Goal: Find specific page/section: Find specific page/section

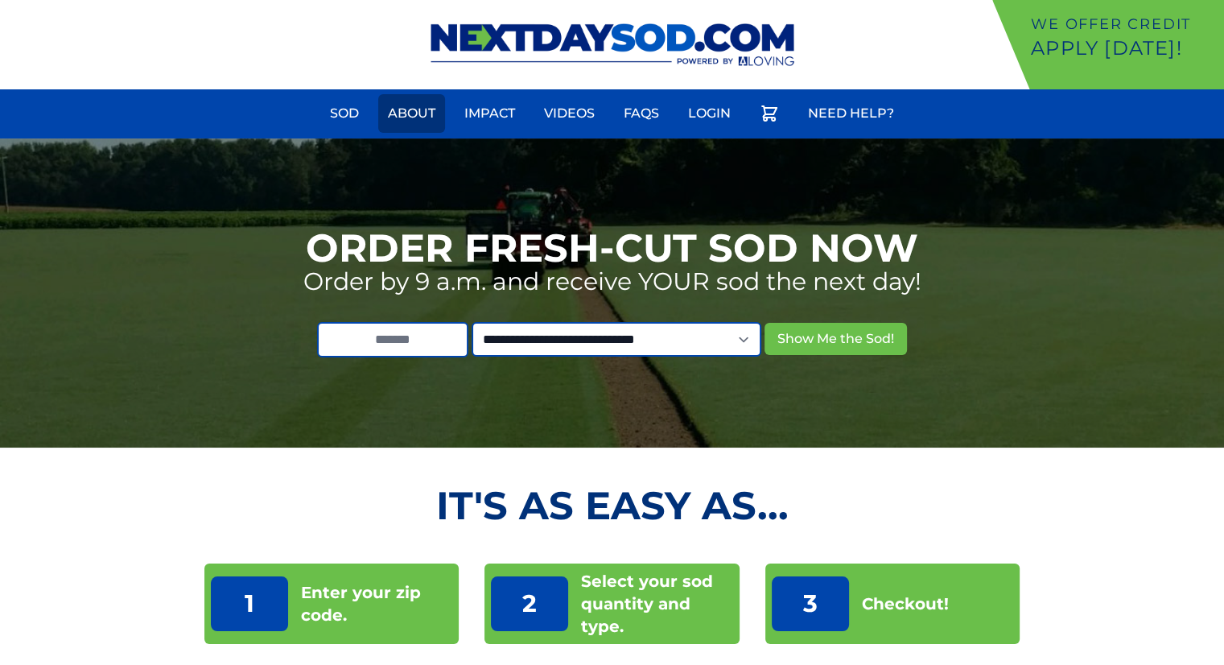
click at [417, 113] on link "About" at bounding box center [411, 113] width 67 height 39
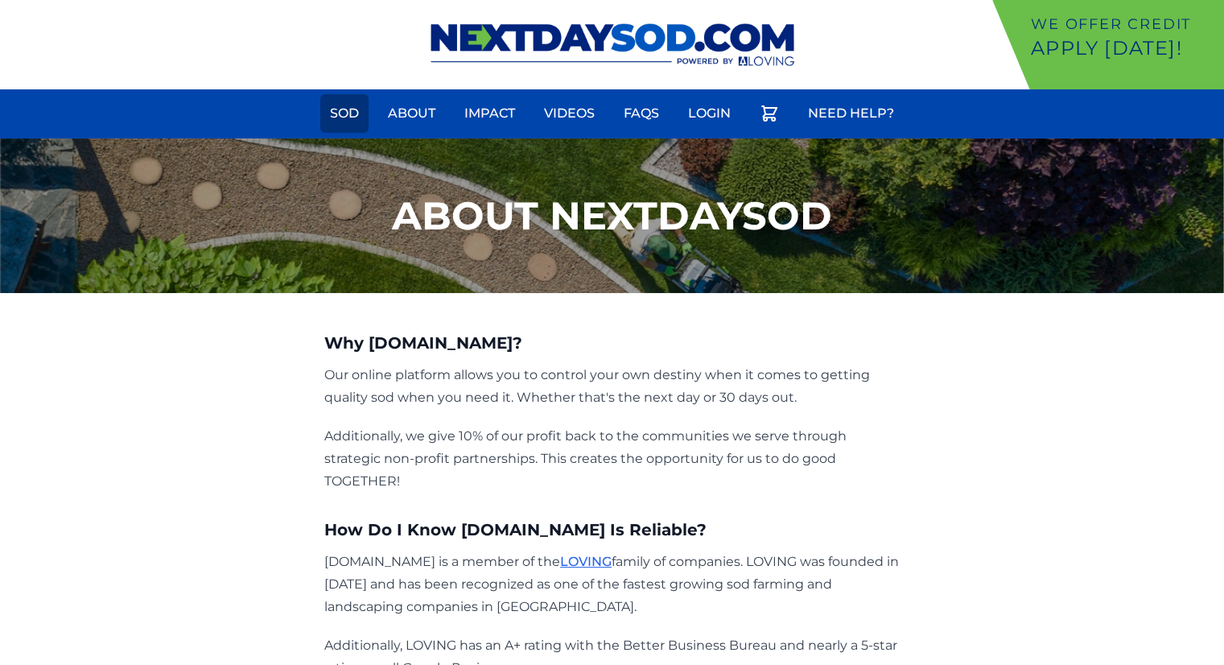
click at [333, 121] on link "Sod" at bounding box center [344, 113] width 48 height 39
